Goal: Transaction & Acquisition: Download file/media

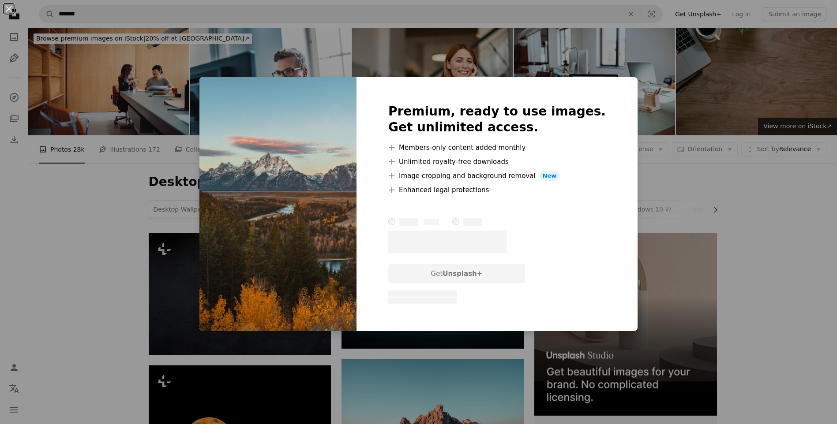
scroll to position [1015, 0]
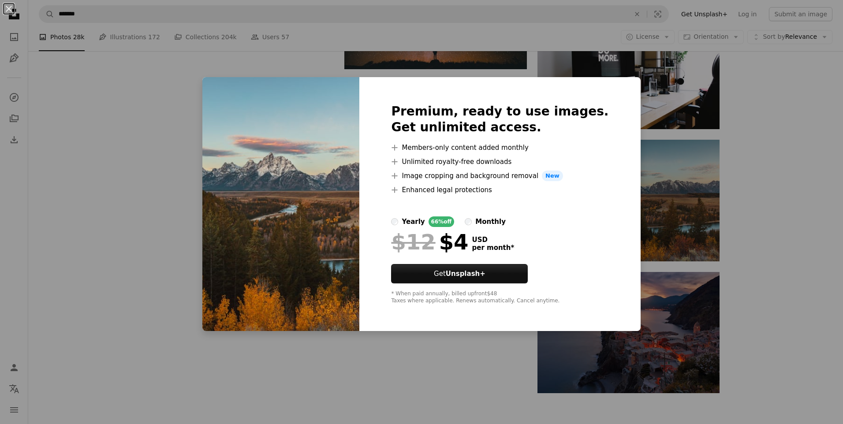
click at [145, 75] on div "An X shape Premium, ready to use images. Get unlimited access. A plus sign Memb…" at bounding box center [421, 212] width 843 height 424
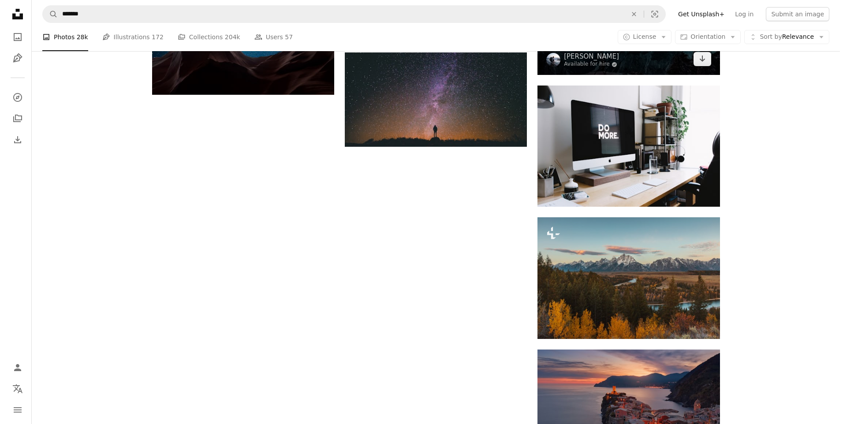
scroll to position [706, 0]
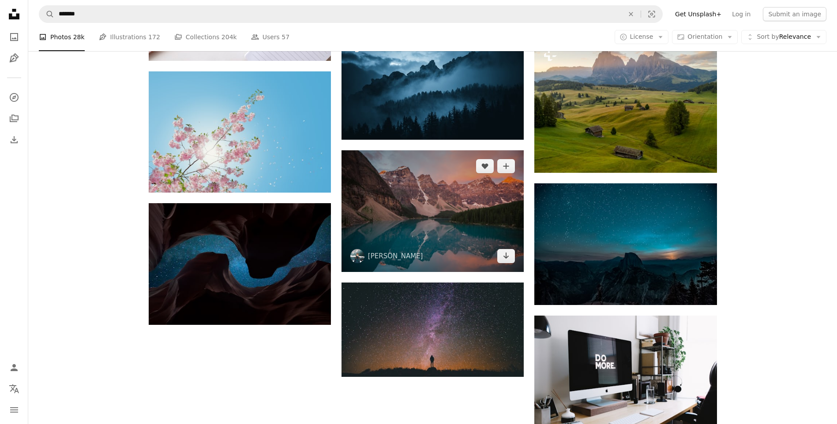
click at [459, 212] on img at bounding box center [432, 210] width 182 height 121
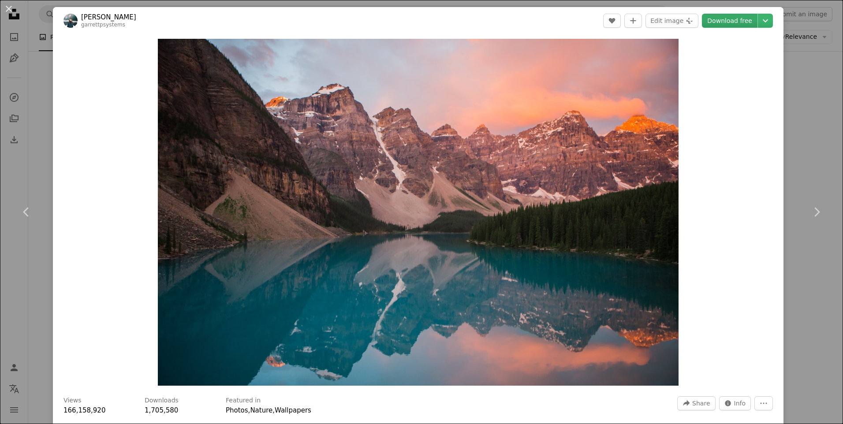
click at [742, 23] on link "Download free" at bounding box center [730, 21] width 56 height 14
